Goal: Task Accomplishment & Management: Manage account settings

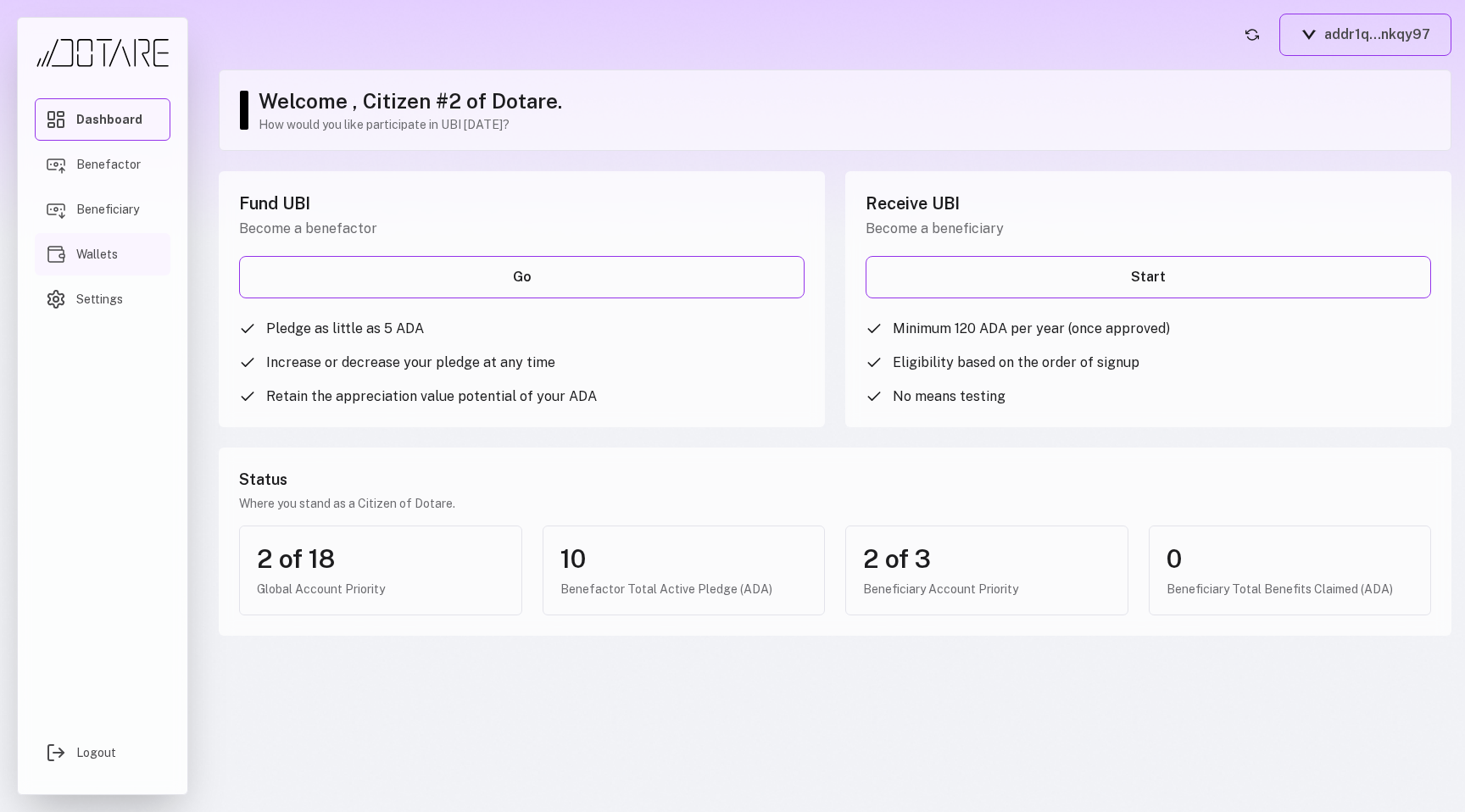
click at [103, 242] on link "Wallets" at bounding box center [103, 254] width 135 height 43
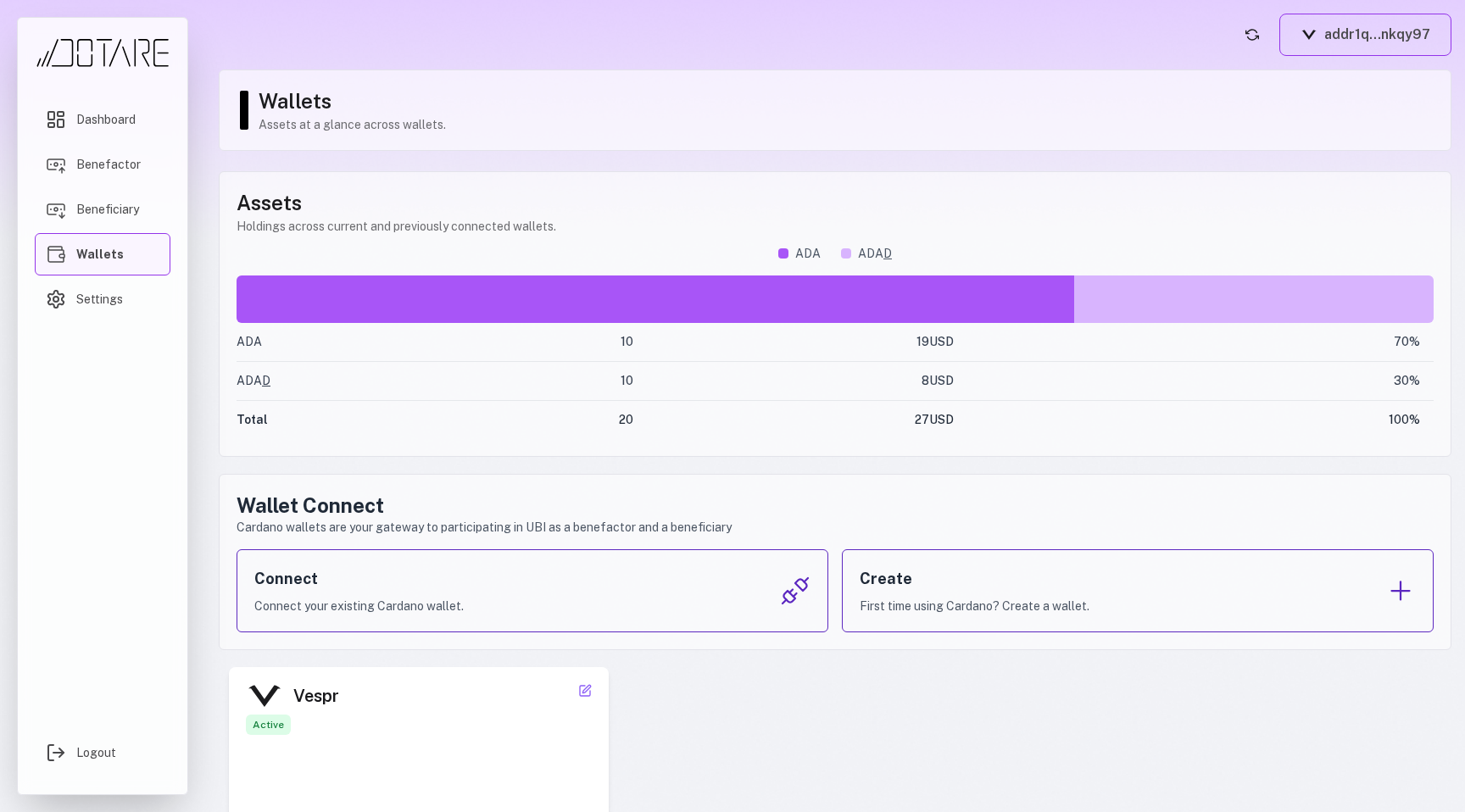
scroll to position [116, 0]
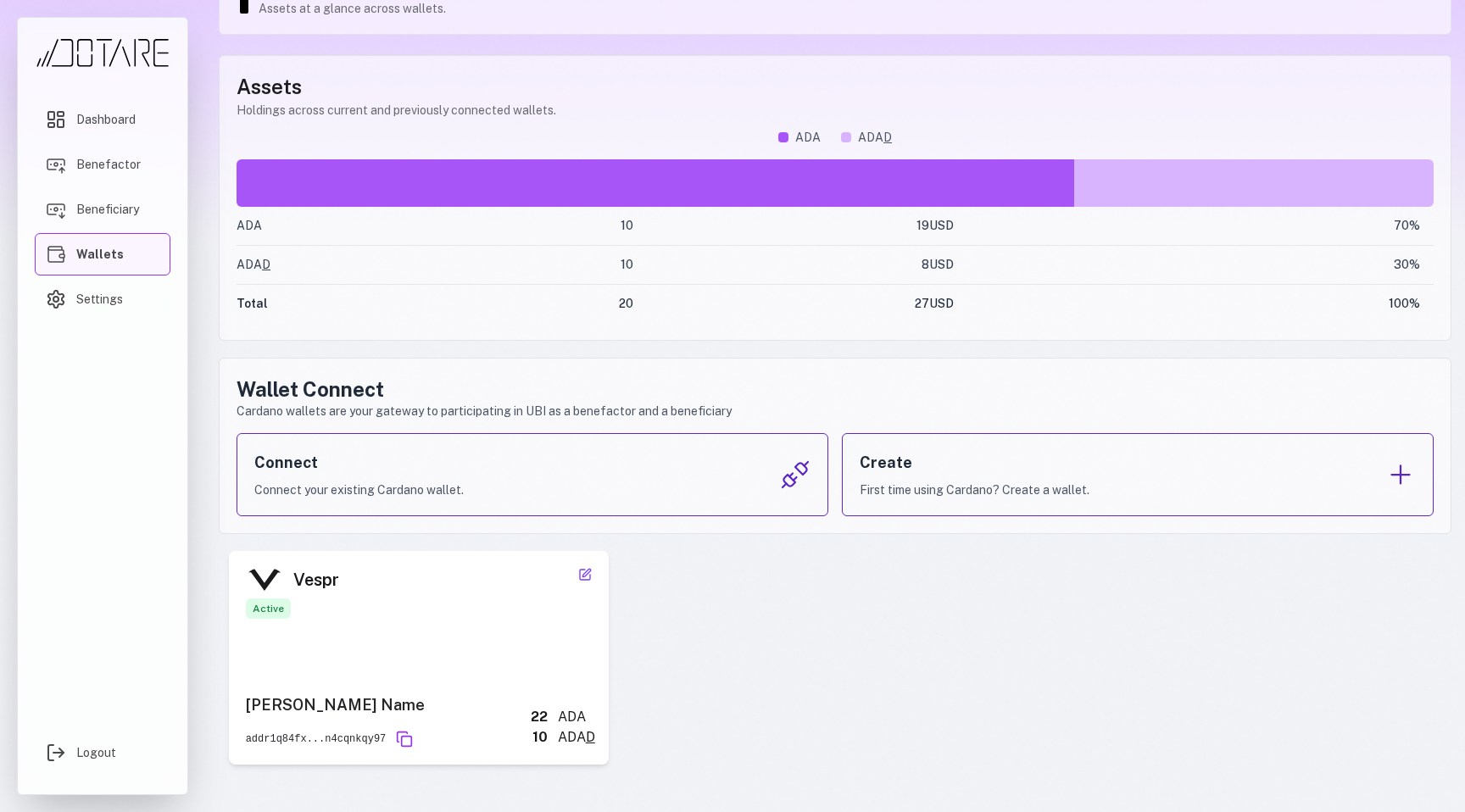
click at [582, 573] on icon at bounding box center [585, 575] width 14 height 14
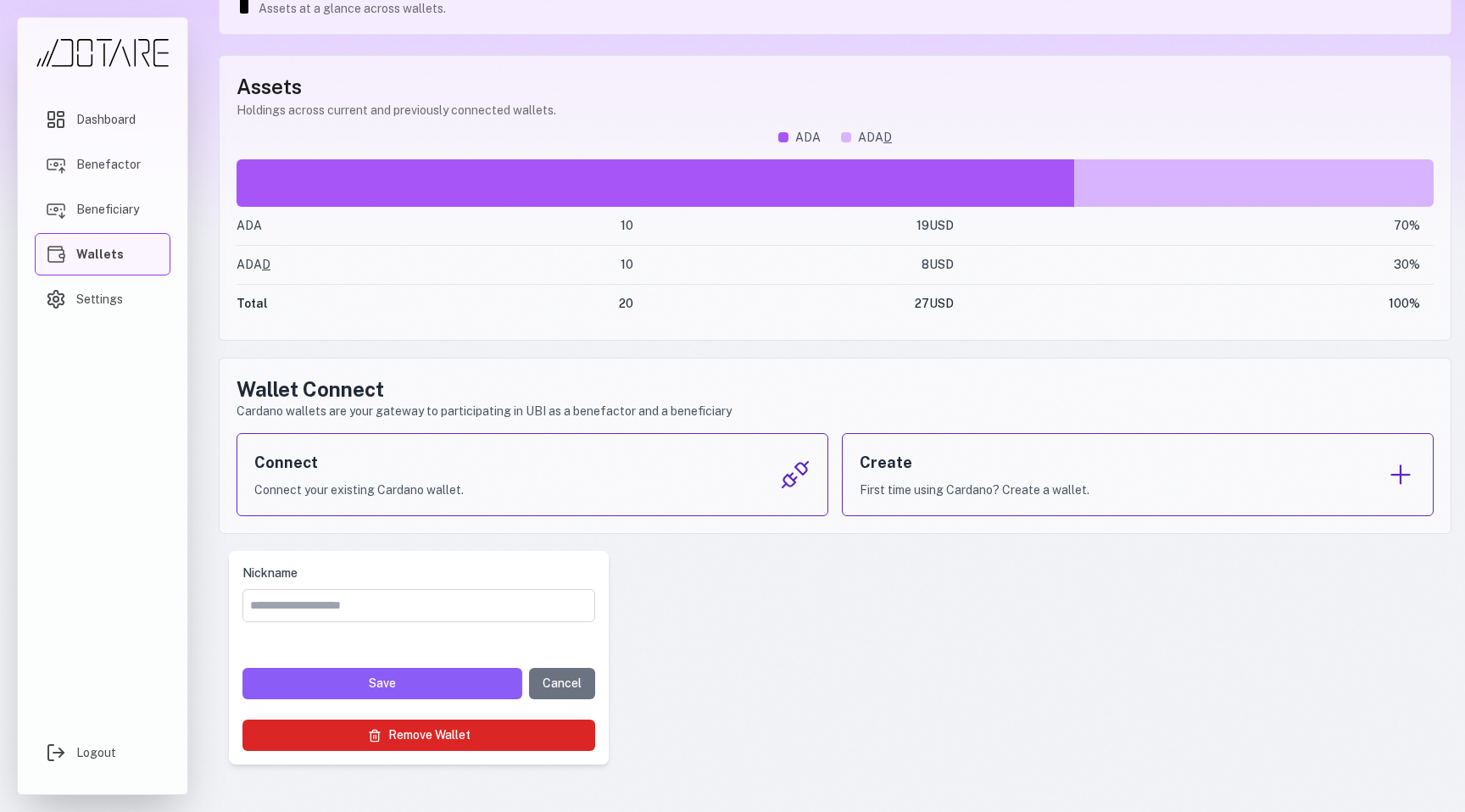
click at [503, 734] on button "Remove Wallet" at bounding box center [419, 736] width 353 height 31
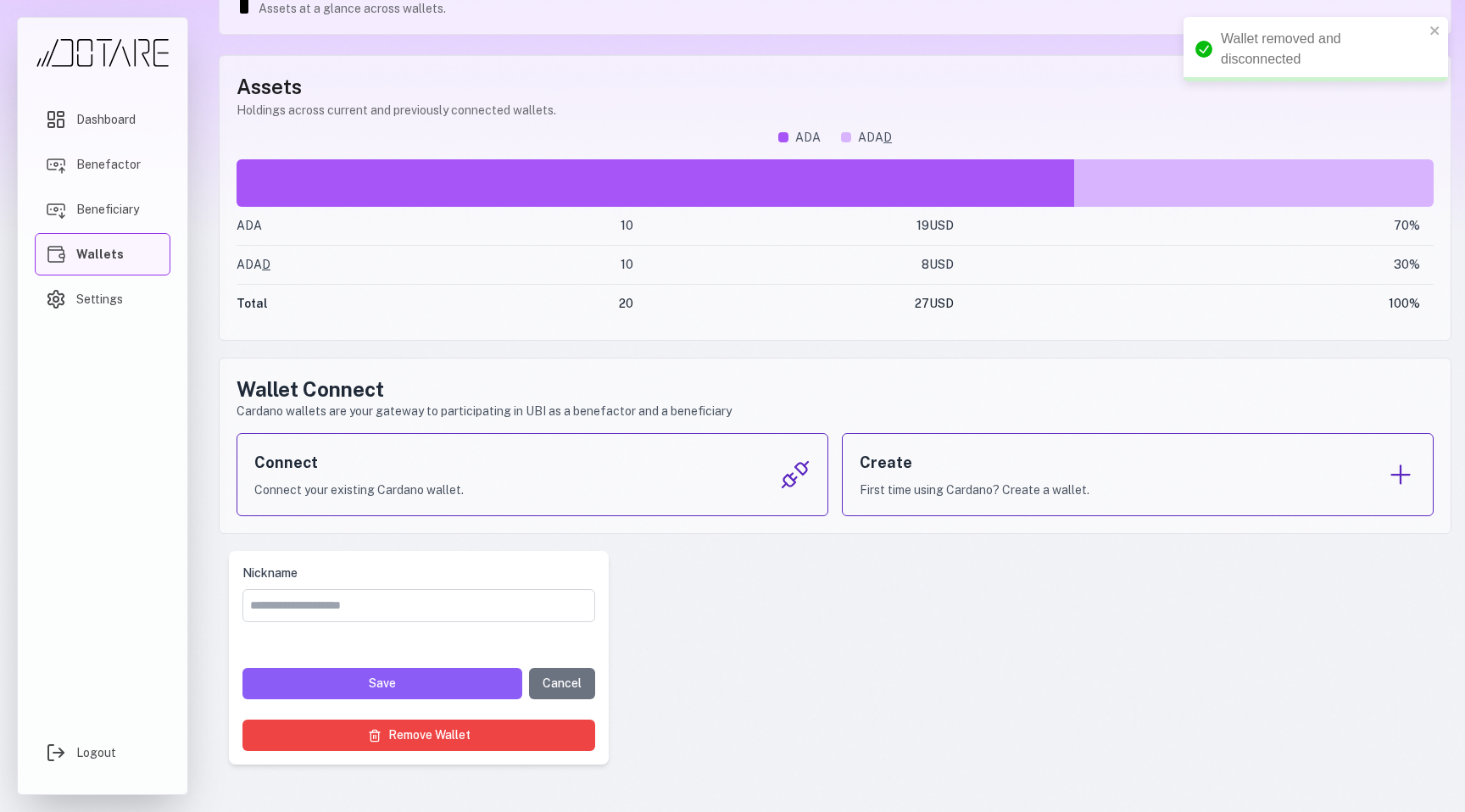
scroll to position [0, 0]
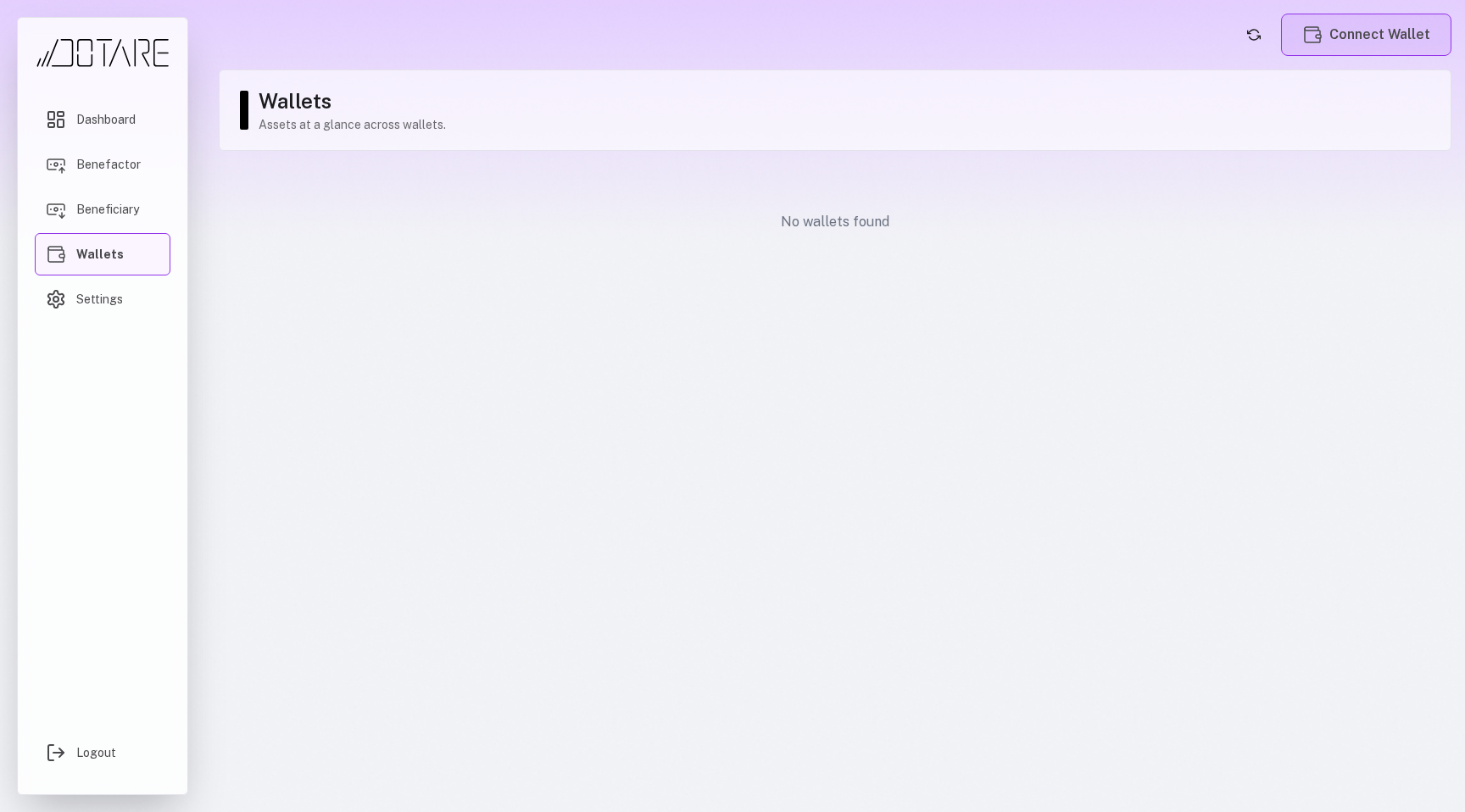
click at [1414, 14] on button "Connect Wallet" at bounding box center [1366, 35] width 170 height 43
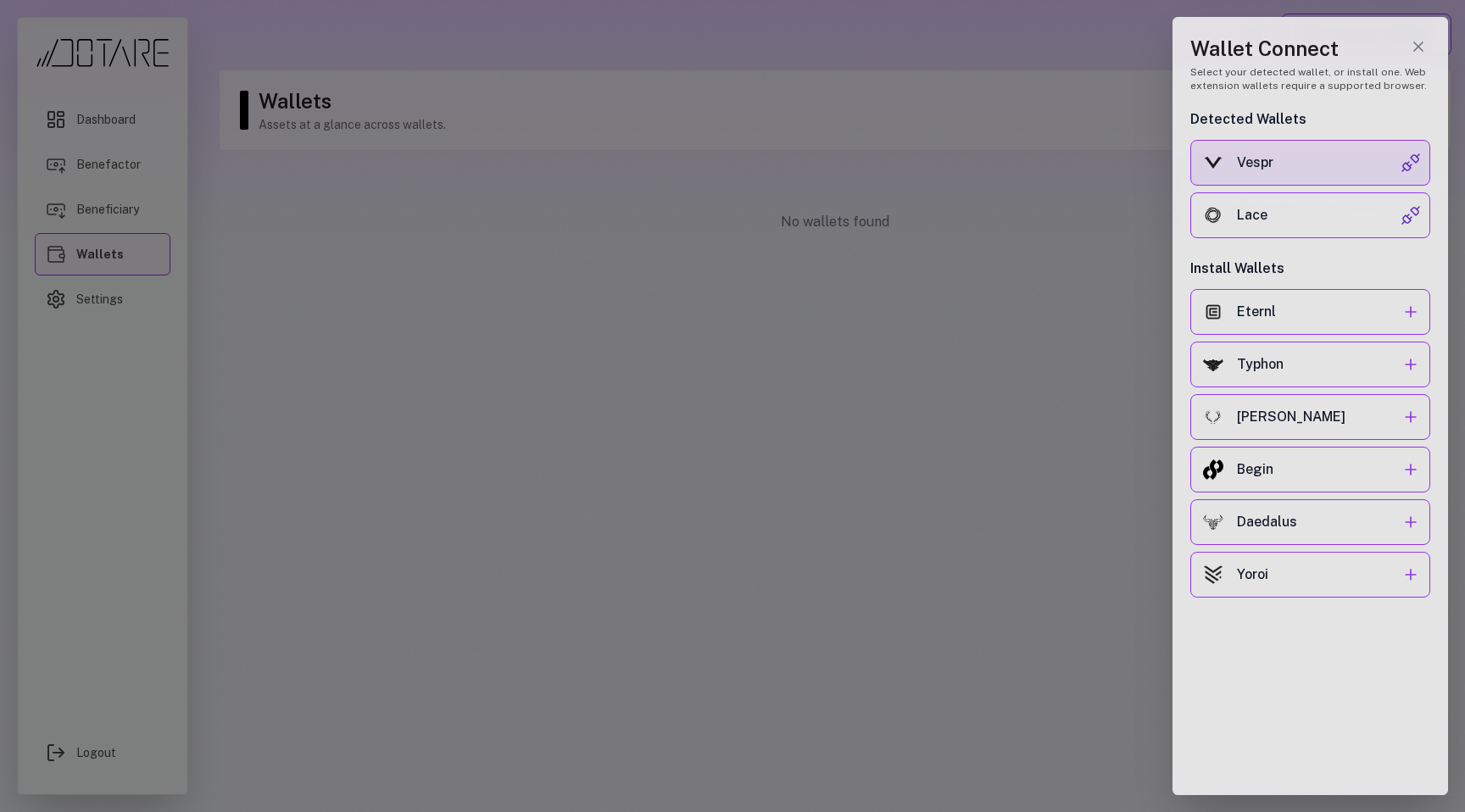
click at [1333, 150] on button "Vespr" at bounding box center [1310, 162] width 240 height 45
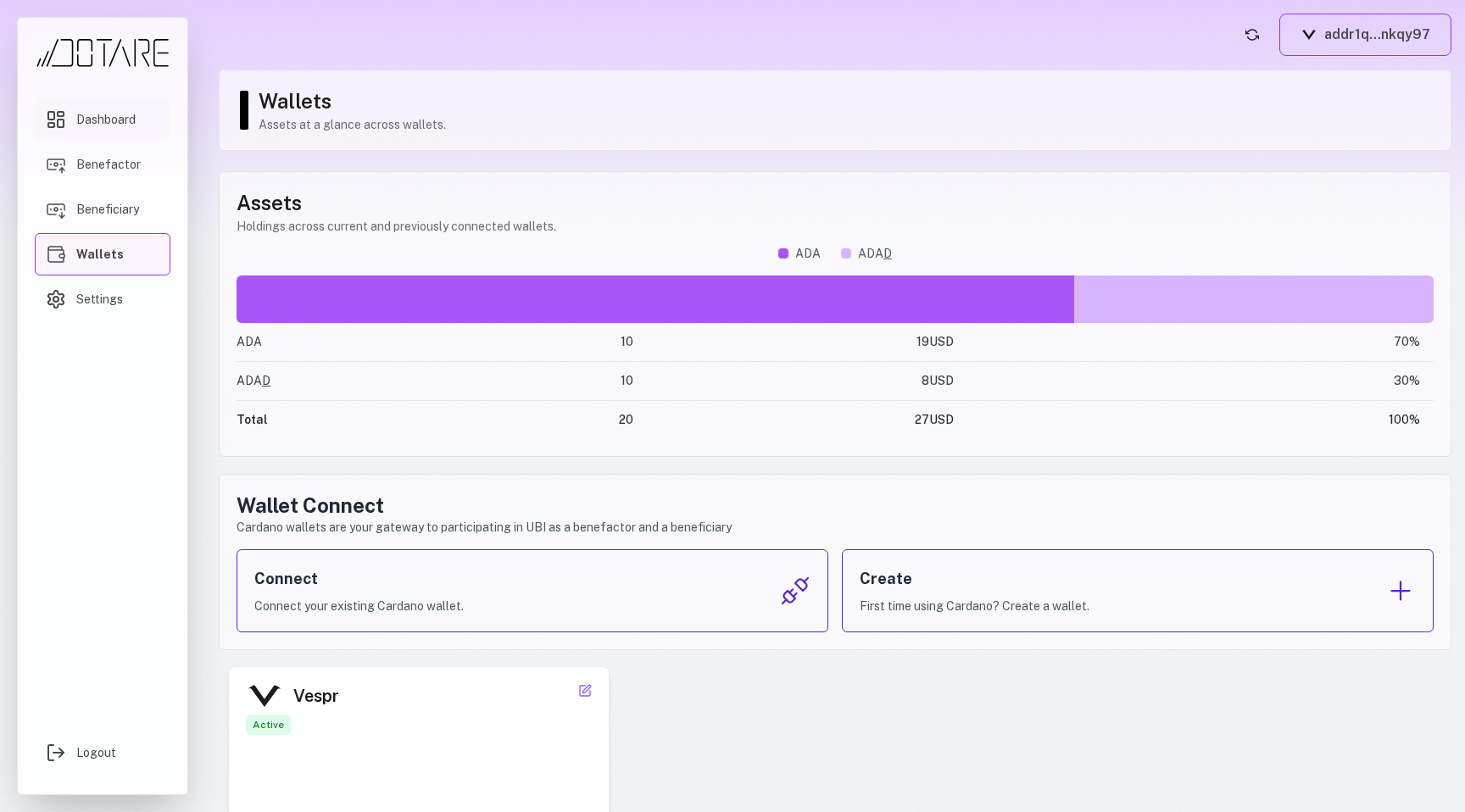
click at [132, 113] on span "Dashboard" at bounding box center [105, 120] width 59 height 17
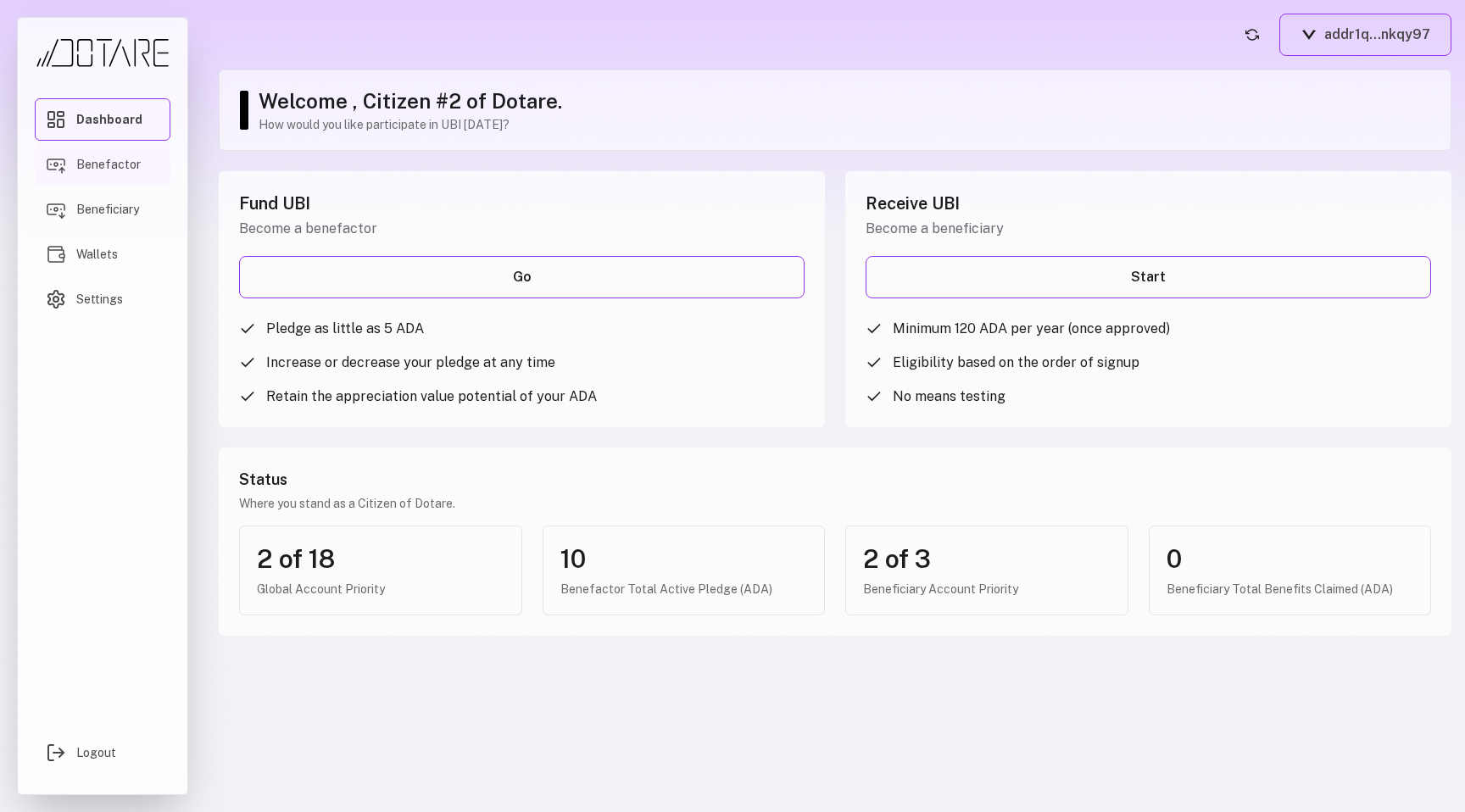
click at [121, 171] on span "Benefactor" at bounding box center [108, 164] width 65 height 17
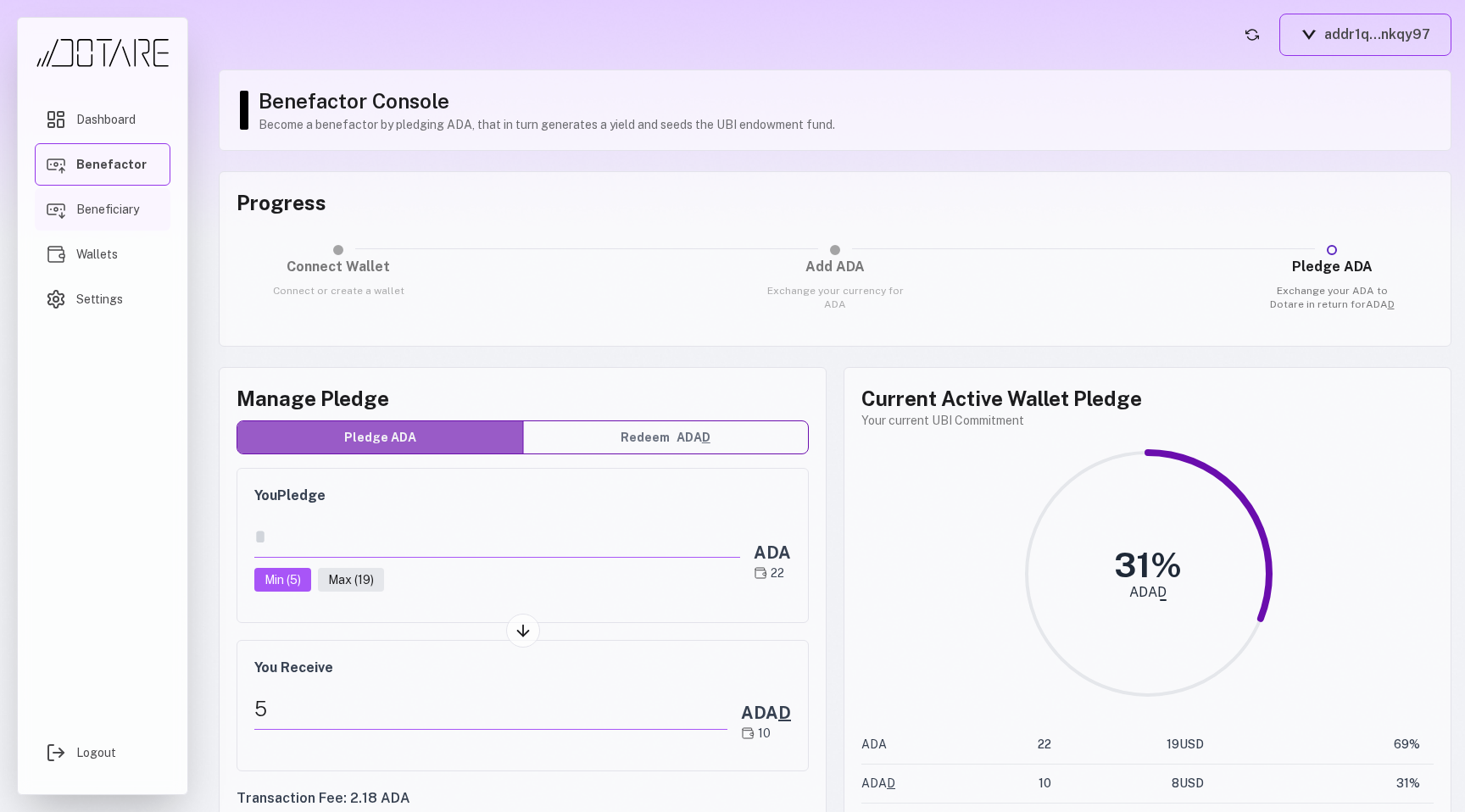
click at [118, 215] on span "Beneficiary" at bounding box center [107, 210] width 63 height 17
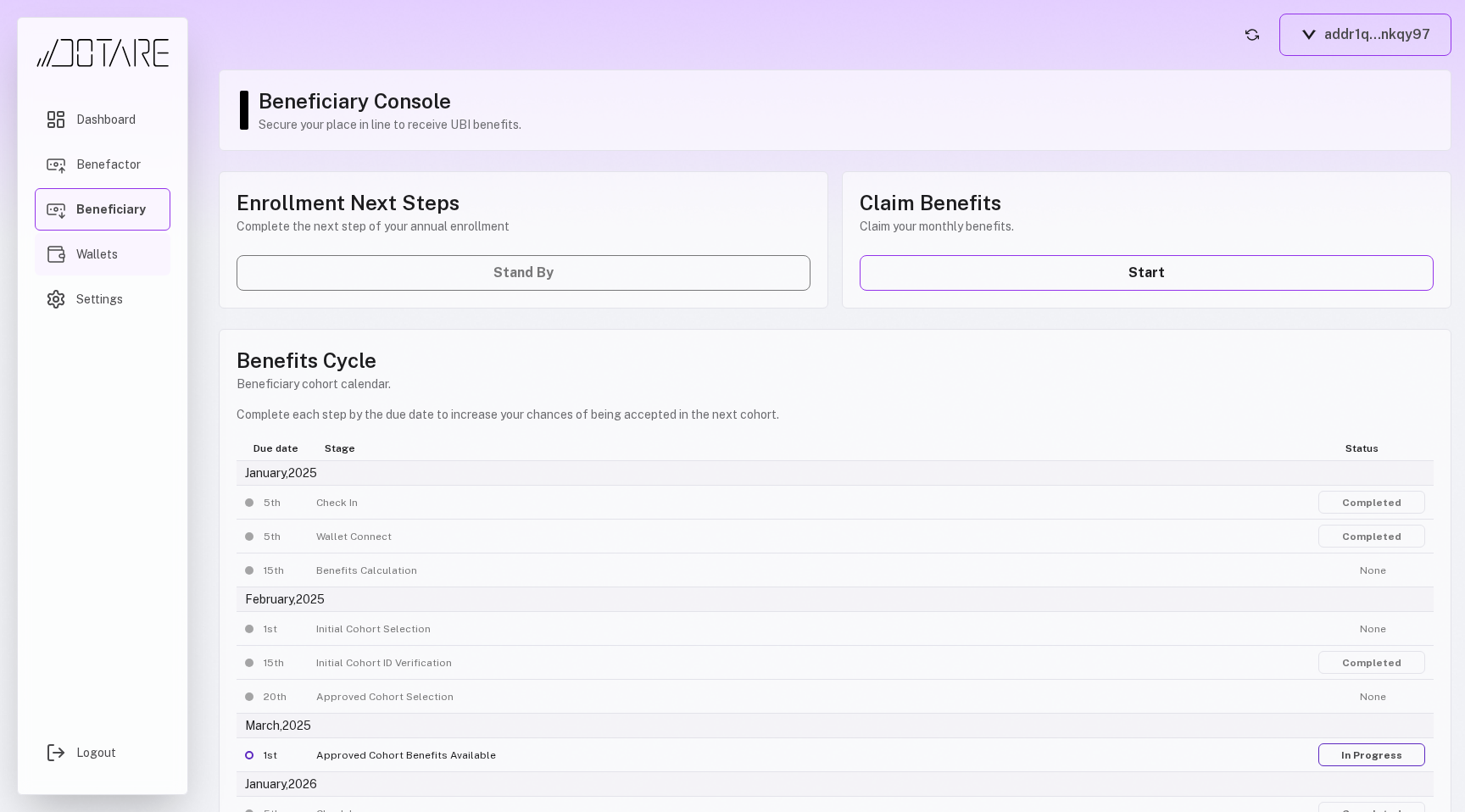
click at [111, 261] on span "Wallets" at bounding box center [97, 254] width 42 height 17
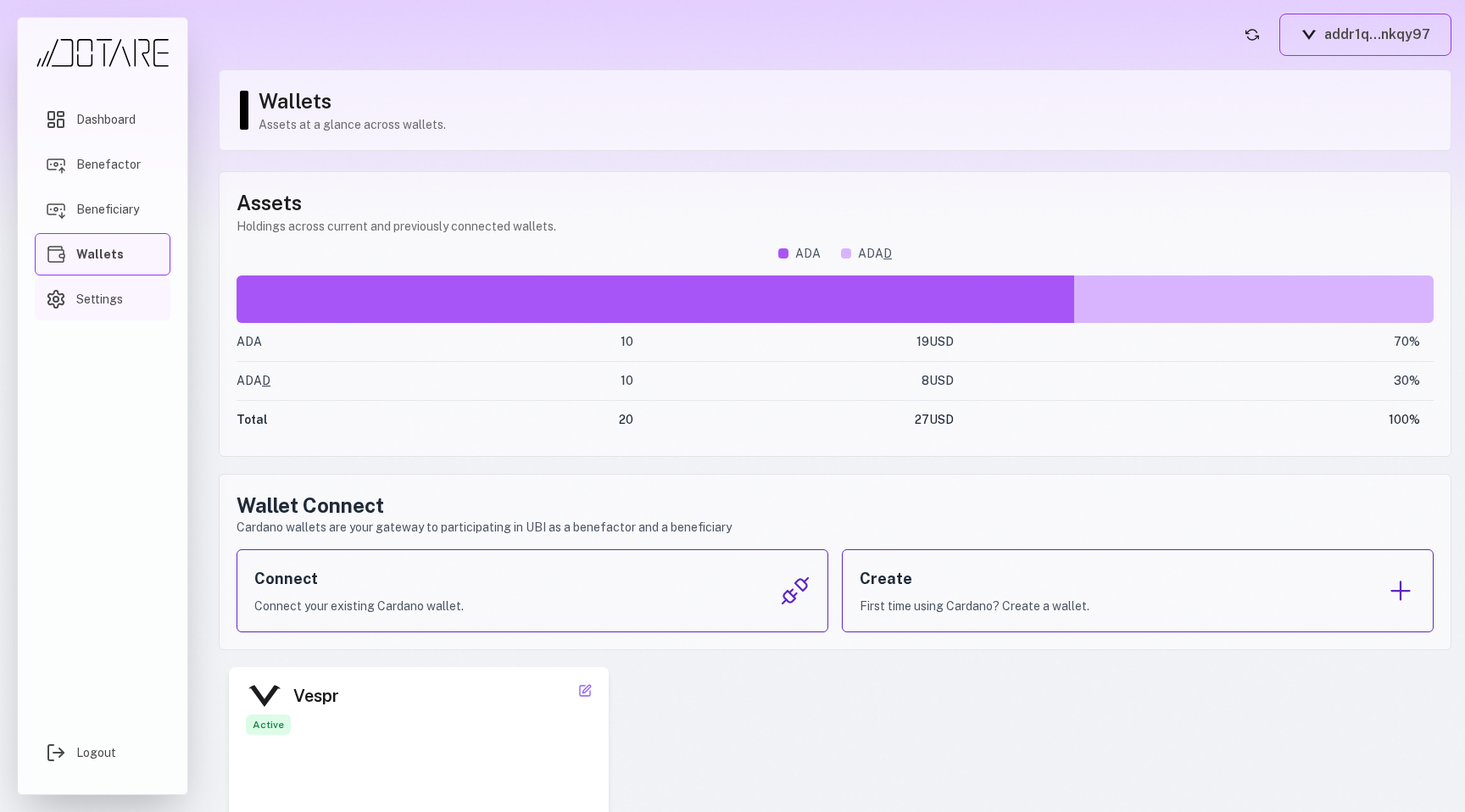
click at [111, 300] on span "Settings" at bounding box center [100, 300] width 46 height 17
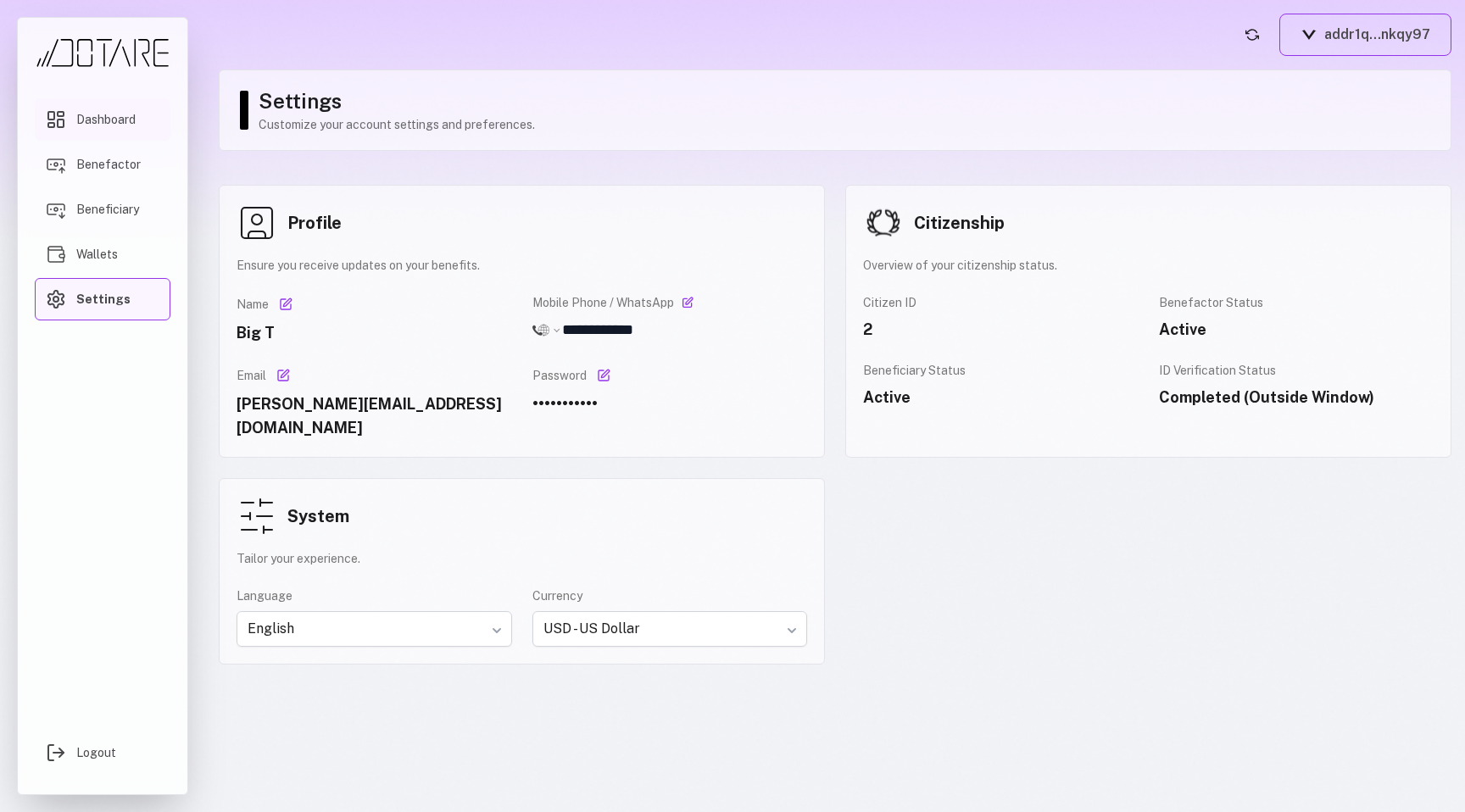
click at [113, 134] on link "Dashboard" at bounding box center [103, 120] width 135 height 43
